Goal: Task Accomplishment & Management: Complete application form

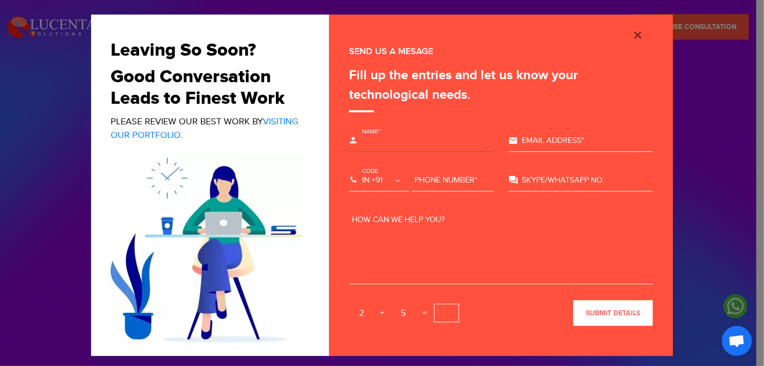
click at [408, 138] on input "text" at bounding box center [421, 141] width 145 height 22
type input "[PERSON_NAME]"
type input "[EMAIL_ADDRESS][DOMAIN_NAME]"
select select "+1"
type input "6290431502"
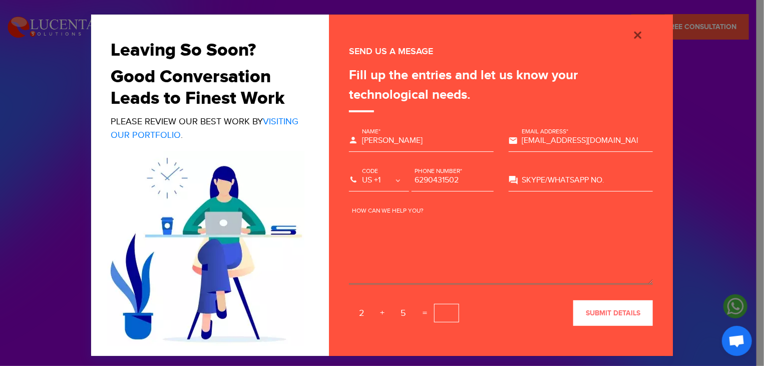
click at [349, 263] on textarea at bounding box center [501, 246] width 304 height 75
paste textarea "Pollux provides Faster Go to market with Intelligent Enterprise OS. Our solutio…"
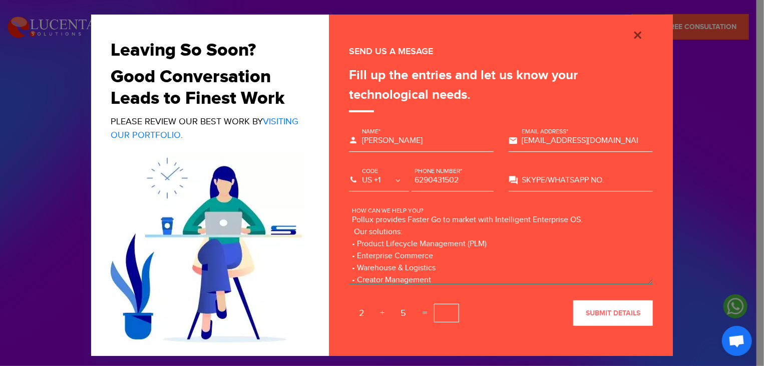
scroll to position [50, 0]
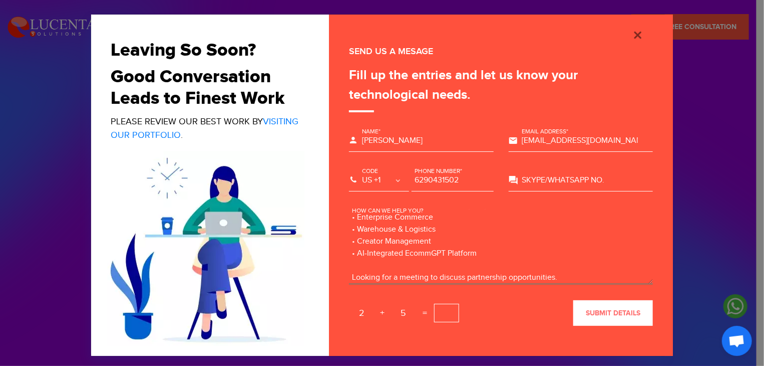
type textarea "Pollux provides Faster Go to market with Intelligent Enterprise OS. Our solutio…"
click at [356, 175] on select "US +1 EG +20 MA +212 DZ +213 TN +216 LY +218 GM +220 SN +221 MR +222 ML +223 GN…" at bounding box center [379, 180] width 60 height 22
select select "+91"
click at [349, 169] on select "US +1 EG +20 MA +212 DZ +213 TN +216 LY +218 GM +220 SN +221 MR +222 ML +223 GN…" at bounding box center [379, 180] width 60 height 22
click at [445, 310] on input "text" at bounding box center [446, 312] width 25 height 19
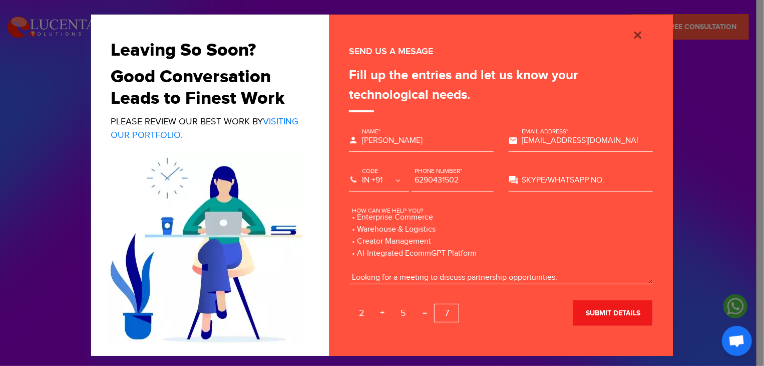
type input "7"
click at [578, 310] on button "submit details" at bounding box center [613, 313] width 80 height 26
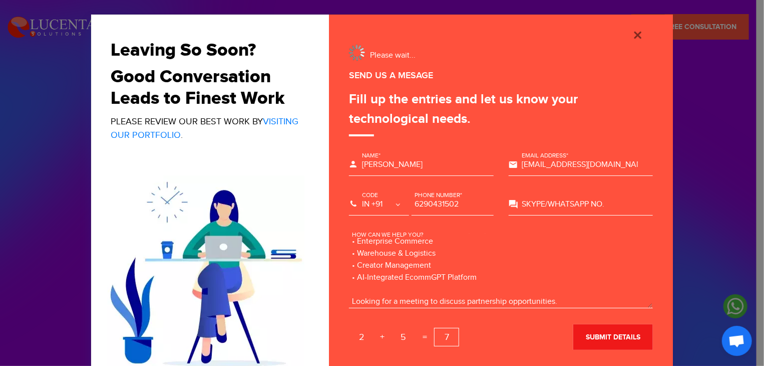
click at [601, 337] on span "submit details" at bounding box center [613, 336] width 55 height 9
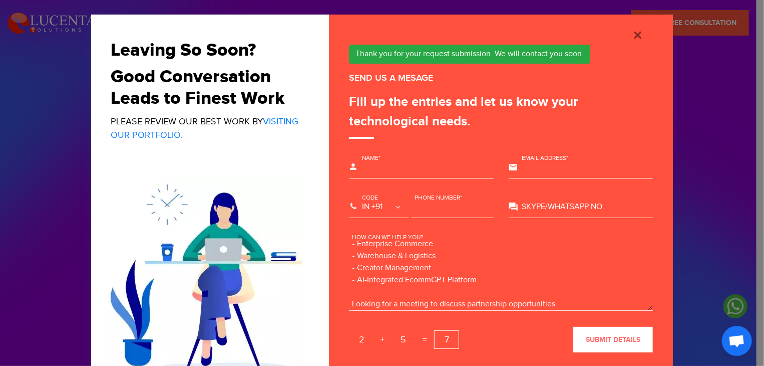
scroll to position [9, 0]
